Goal: Feedback & Contribution: Submit feedback/report problem

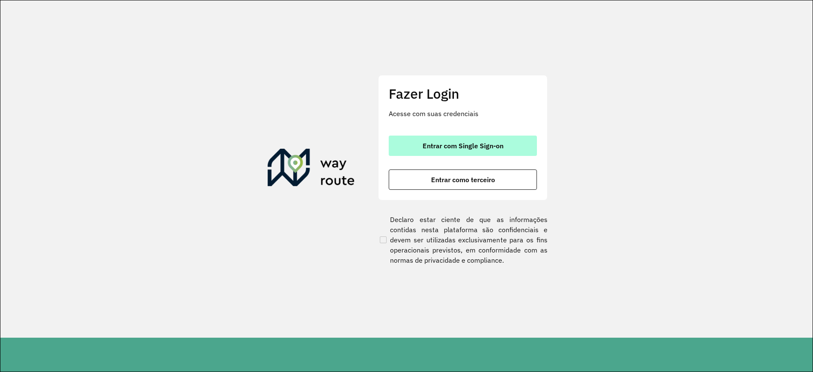
click at [468, 142] on span "Entrar com Single Sign-on" at bounding box center [462, 145] width 81 height 7
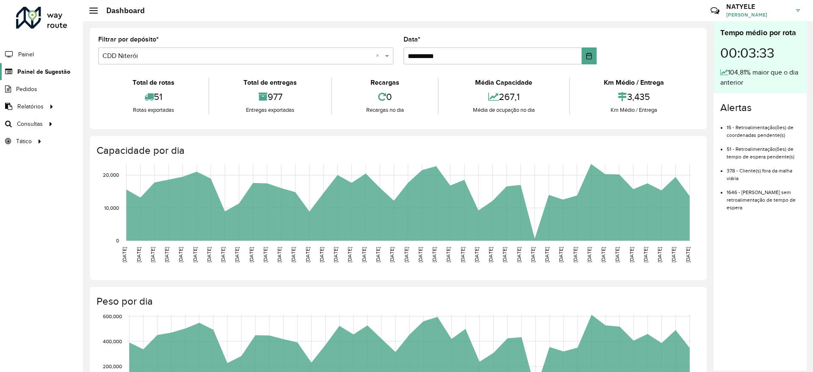
click at [46, 73] on span "Painel de Sugestão" at bounding box center [43, 71] width 53 height 9
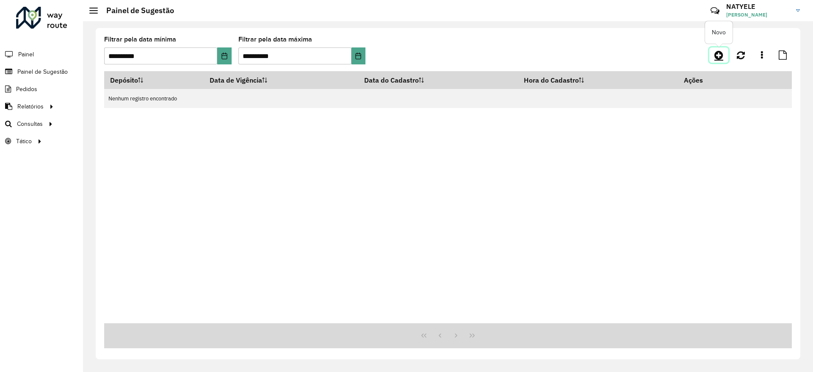
click at [718, 58] on icon at bounding box center [718, 55] width 9 height 10
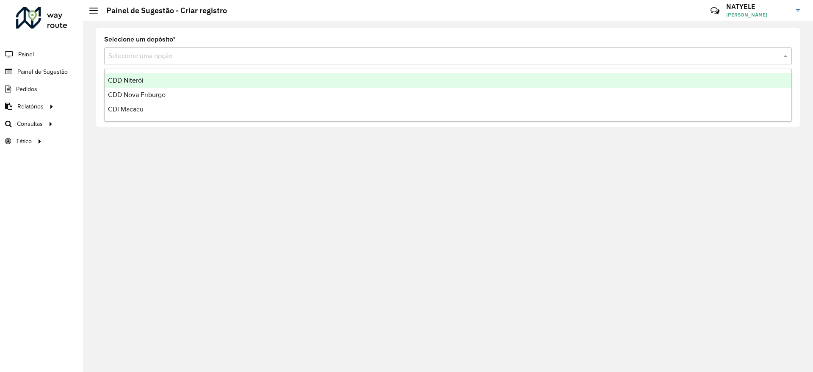
click at [221, 59] on input "text" at bounding box center [439, 56] width 662 height 10
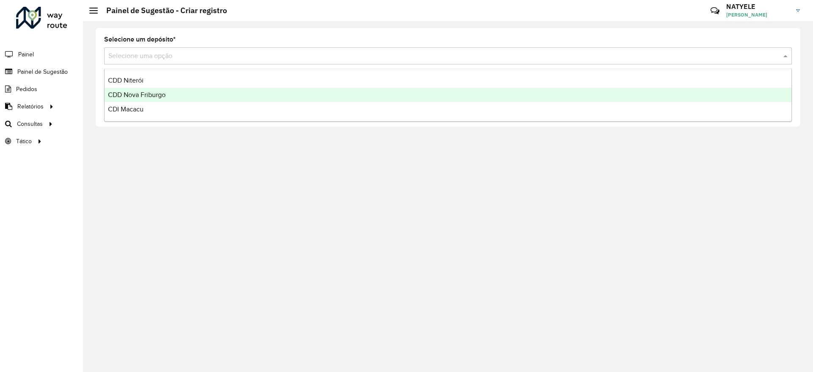
click at [216, 95] on div "CDD Nova Friburgo" at bounding box center [448, 95] width 687 height 14
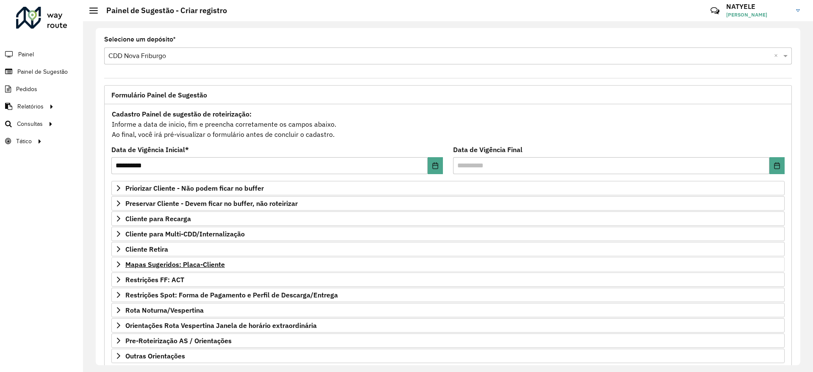
scroll to position [50, 0]
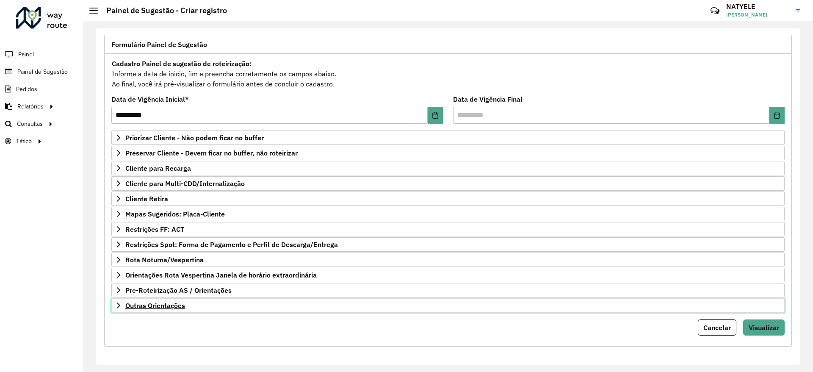
click at [164, 304] on span "Outras Orientações" at bounding box center [155, 305] width 60 height 7
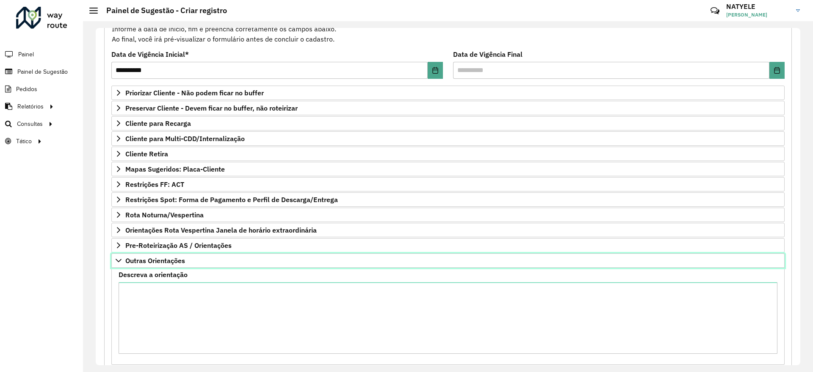
scroll to position [147, 0]
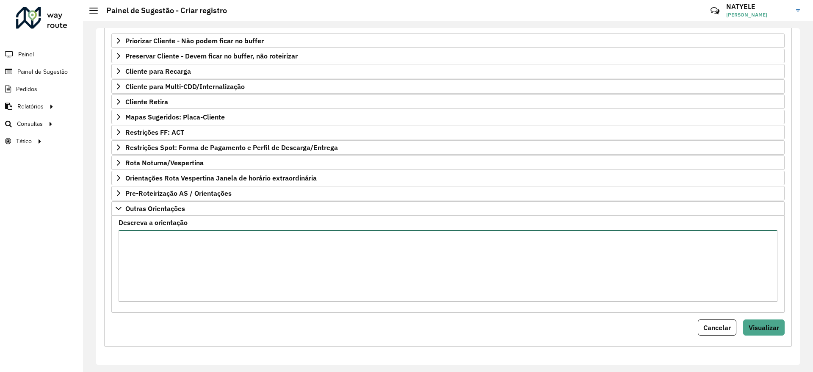
click at [202, 243] on textarea "Descreva a orientação" at bounding box center [448, 266] width 659 height 72
paste textarea "********"
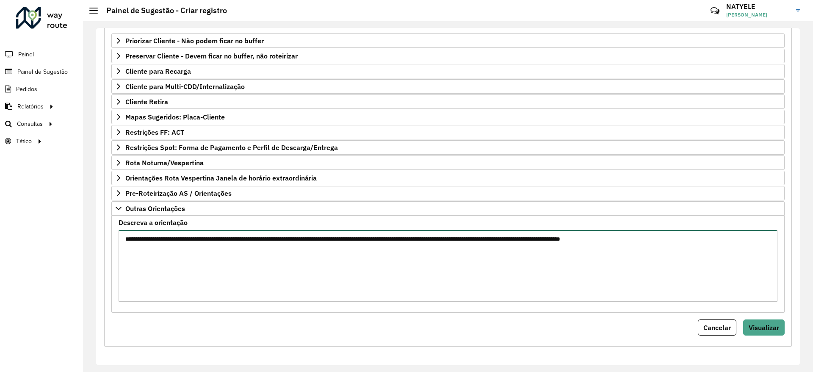
click at [235, 241] on textarea "**********" at bounding box center [448, 266] width 659 height 72
click at [708, 245] on textarea "**********" at bounding box center [448, 266] width 659 height 72
type textarea "**********"
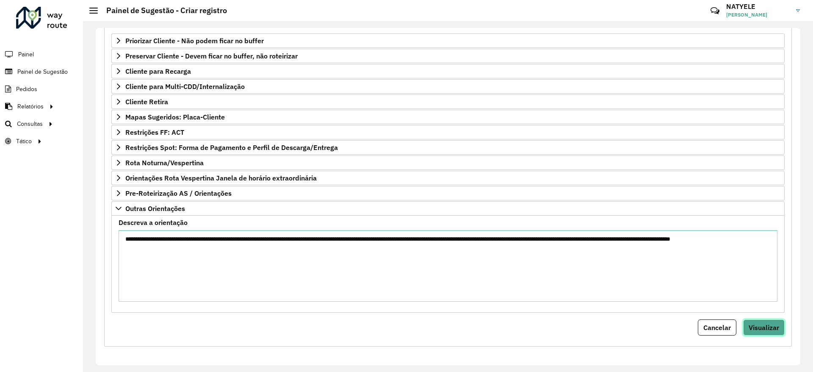
click at [776, 330] on button "Visualizar" at bounding box center [763, 327] width 41 height 16
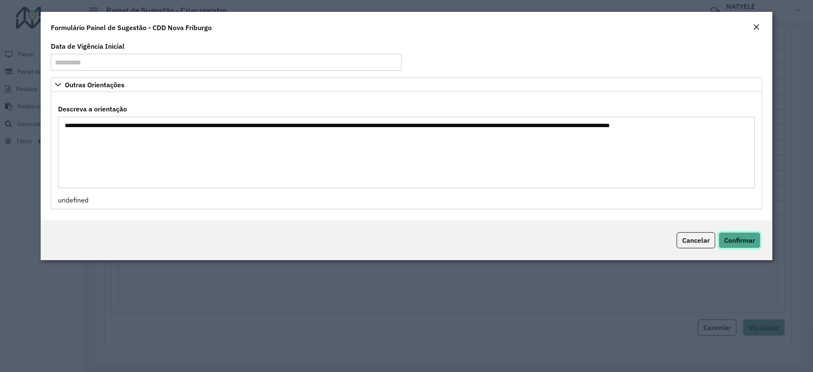
click at [742, 239] on span "Confirmar" at bounding box center [739, 240] width 31 height 8
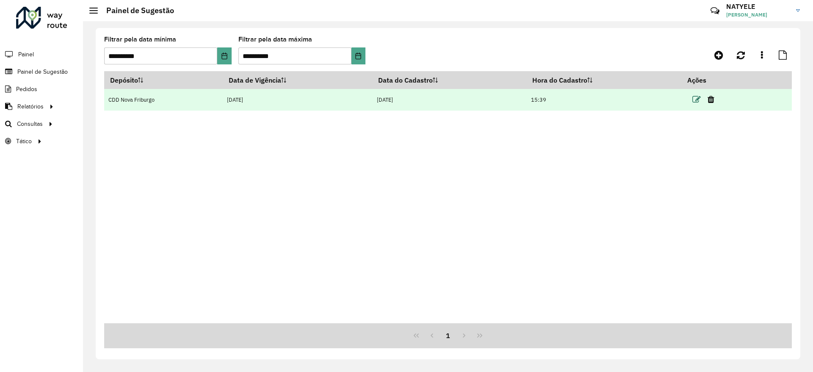
click at [698, 98] on icon at bounding box center [696, 99] width 8 height 8
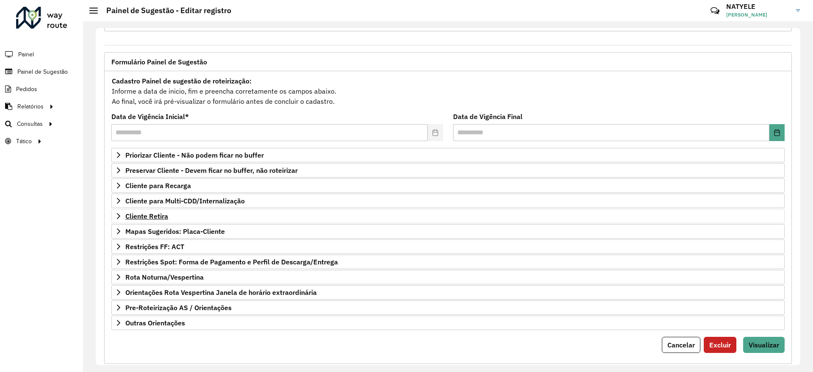
scroll to position [50, 0]
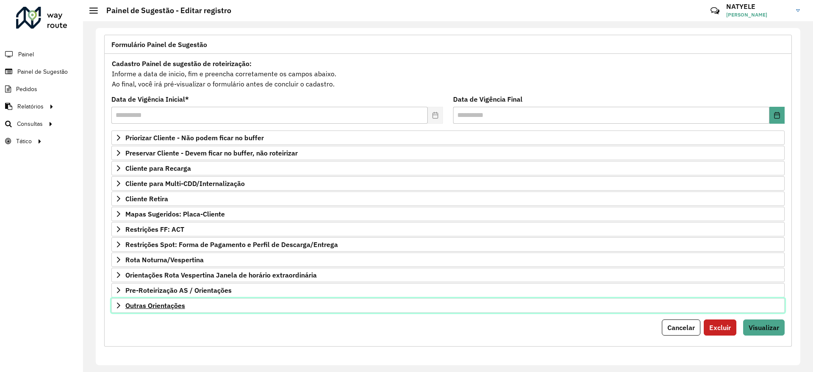
click at [174, 310] on link "Outras Orientações" at bounding box center [447, 305] width 673 height 14
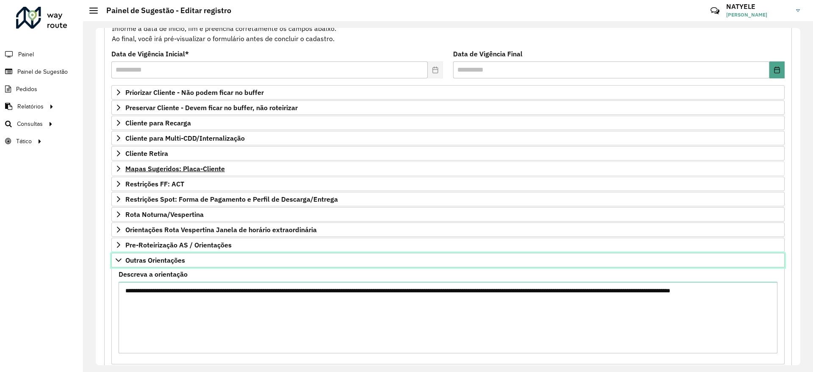
scroll to position [147, 0]
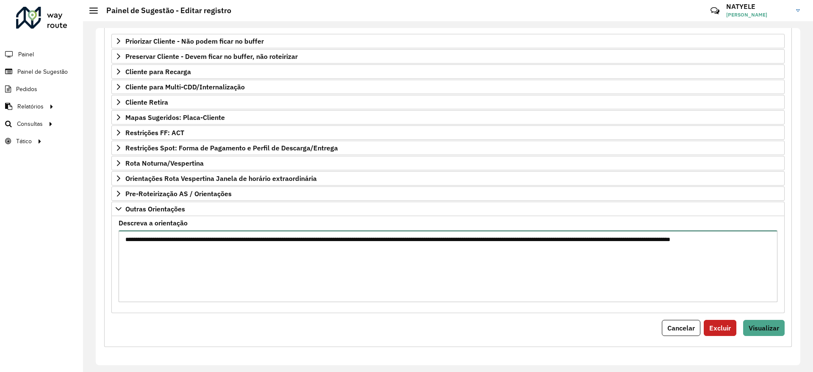
drag, startPoint x: 222, startPoint y: 257, endPoint x: 85, endPoint y: 214, distance: 143.9
click at [85, 214] on div "**********" at bounding box center [448, 196] width 730 height 350
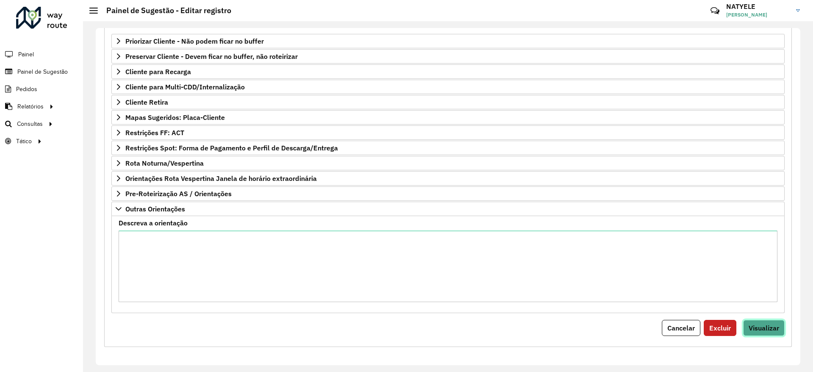
click at [754, 329] on span "Visualizar" at bounding box center [763, 327] width 30 height 8
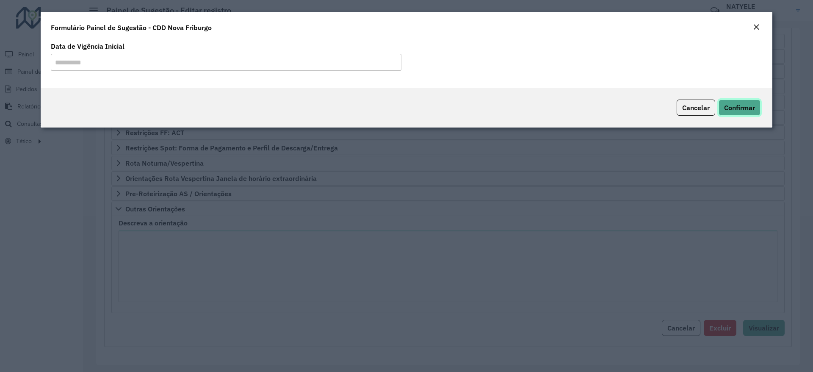
click at [745, 107] on span "Confirmar" at bounding box center [739, 107] width 31 height 8
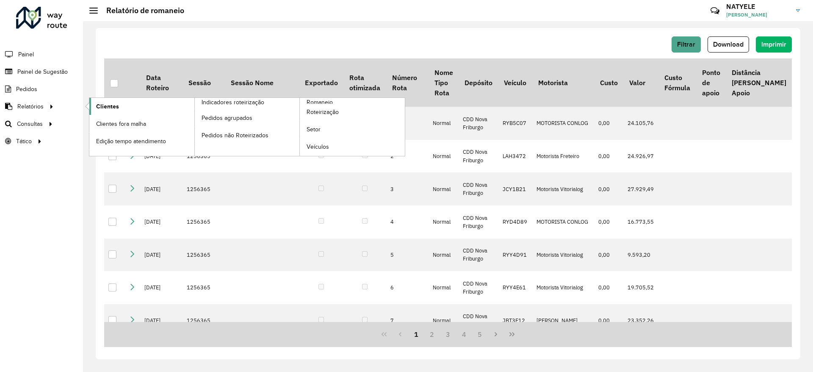
click at [120, 108] on link "Clientes" at bounding box center [141, 106] width 105 height 17
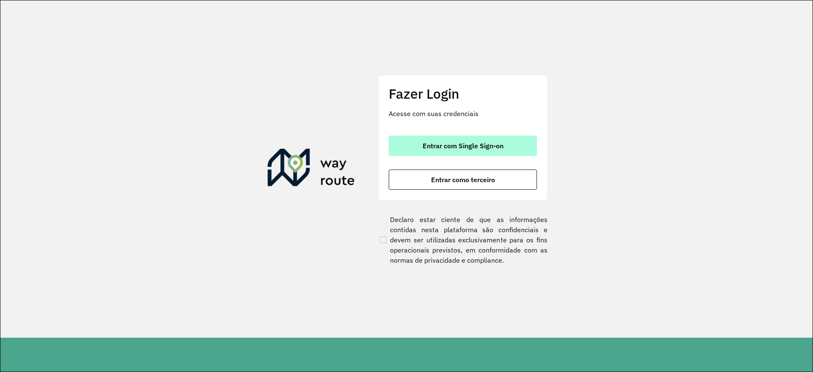
click at [477, 143] on span "Entrar com Single Sign-on" at bounding box center [462, 145] width 81 height 7
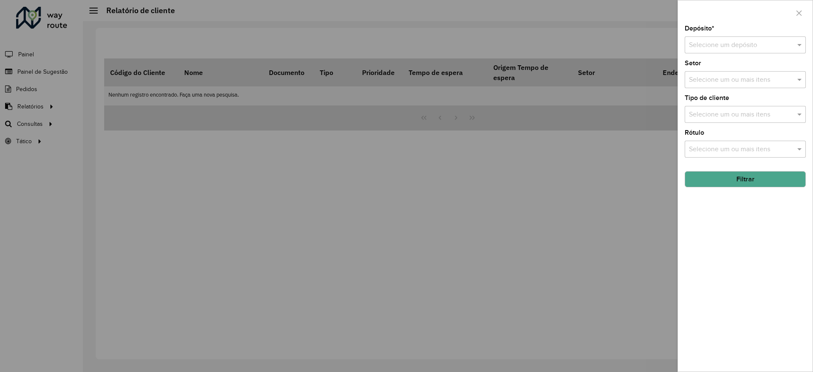
click at [734, 47] on input "text" at bounding box center [737, 45] width 96 height 10
click at [738, 88] on div "CDD Nova Friburgo" at bounding box center [745, 84] width 120 height 14
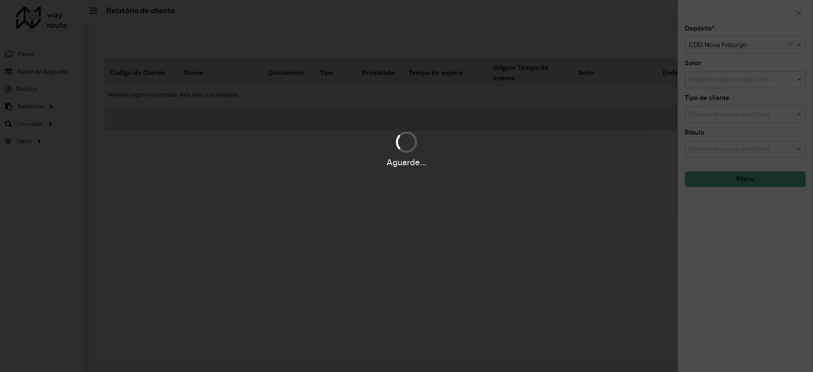
click at [755, 257] on div "Aguarde..." at bounding box center [406, 186] width 813 height 372
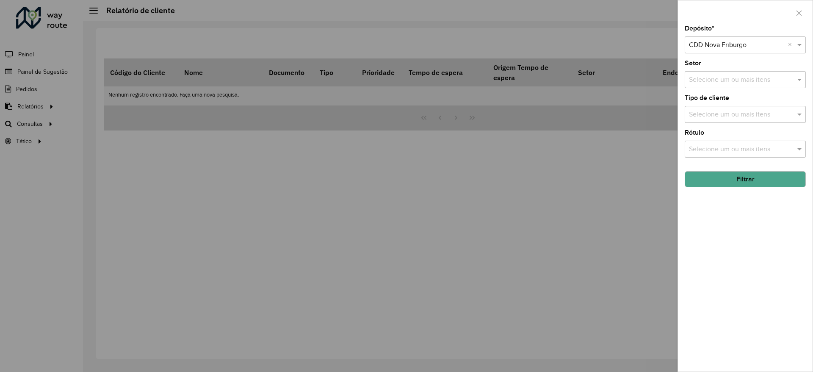
click at [747, 84] on input "text" at bounding box center [741, 80] width 108 height 10
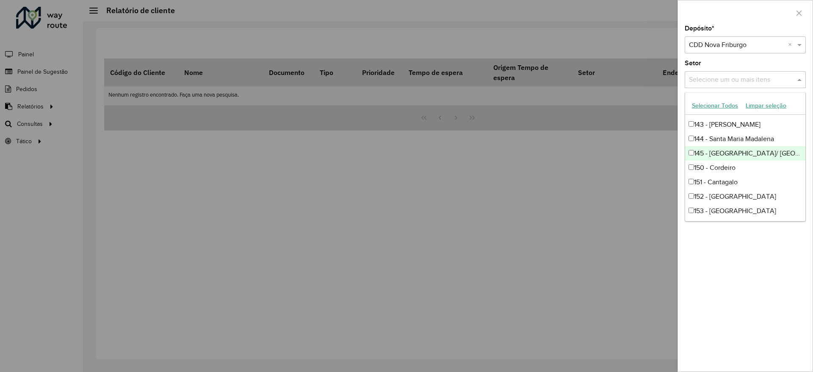
scroll to position [254, 0]
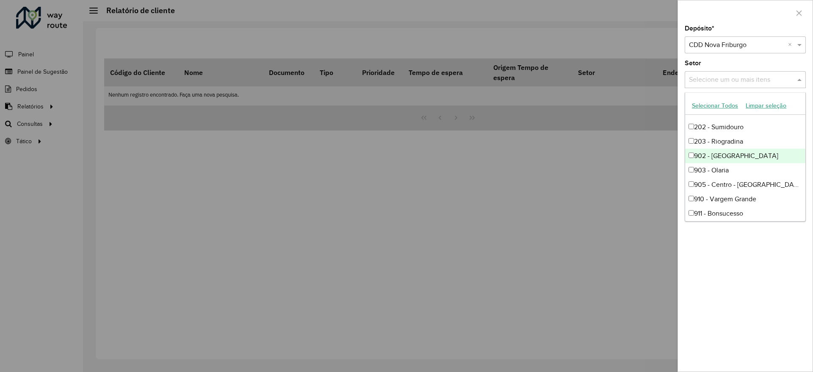
click at [545, 188] on div at bounding box center [406, 186] width 813 height 372
